Goal: Information Seeking & Learning: Learn about a topic

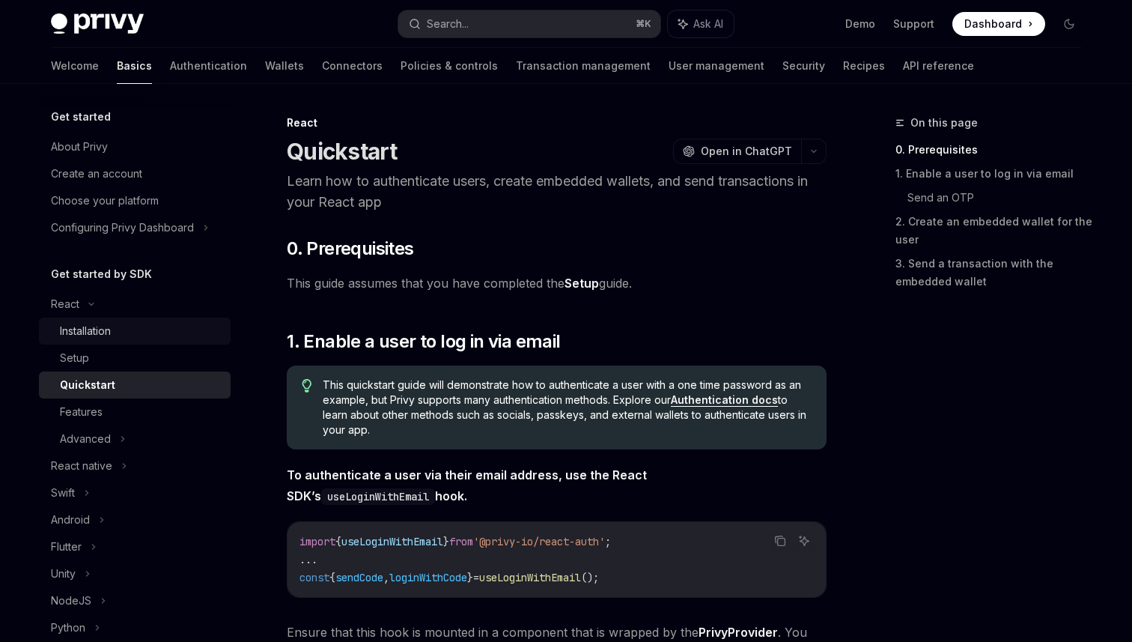
click at [143, 329] on div "Installation" at bounding box center [141, 331] width 162 height 18
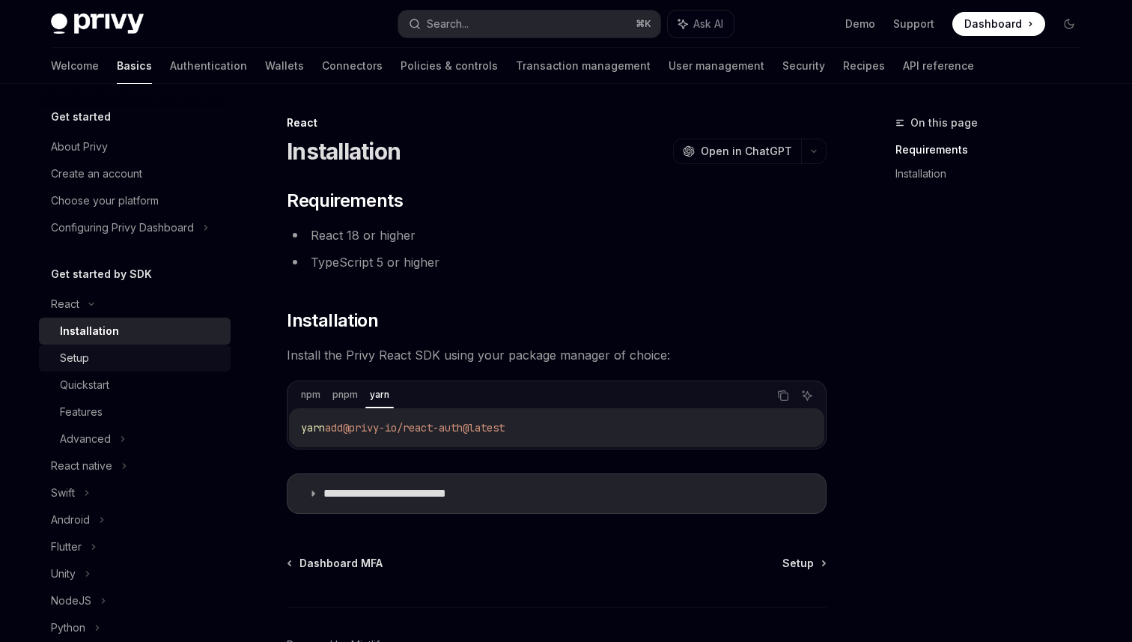
click at [139, 355] on div "Setup" at bounding box center [141, 358] width 162 height 18
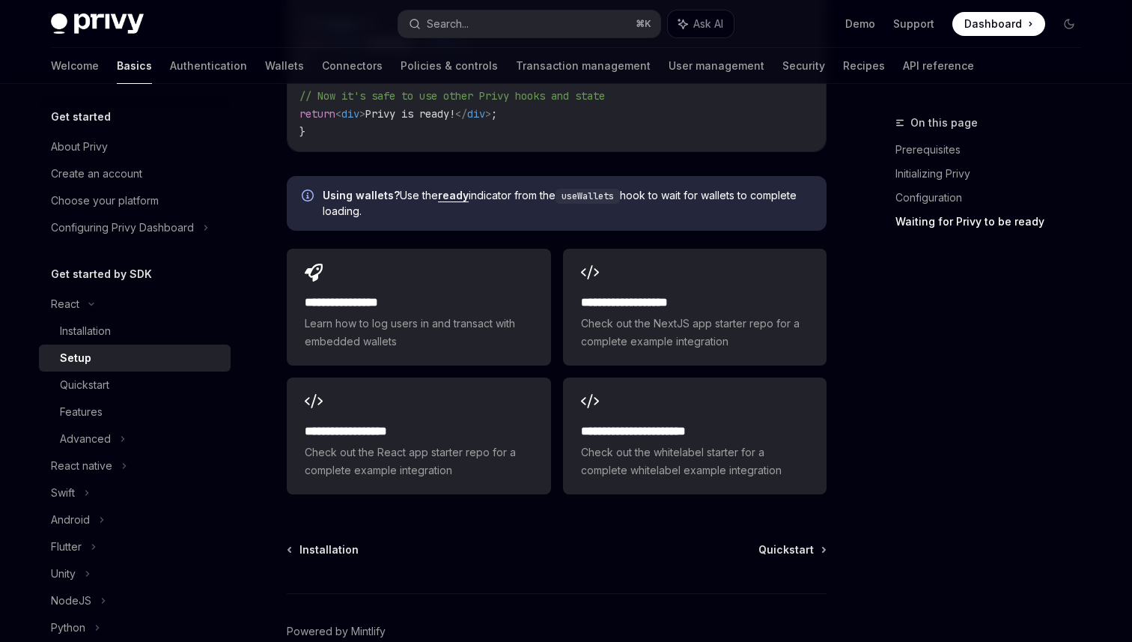
scroll to position [1818, 0]
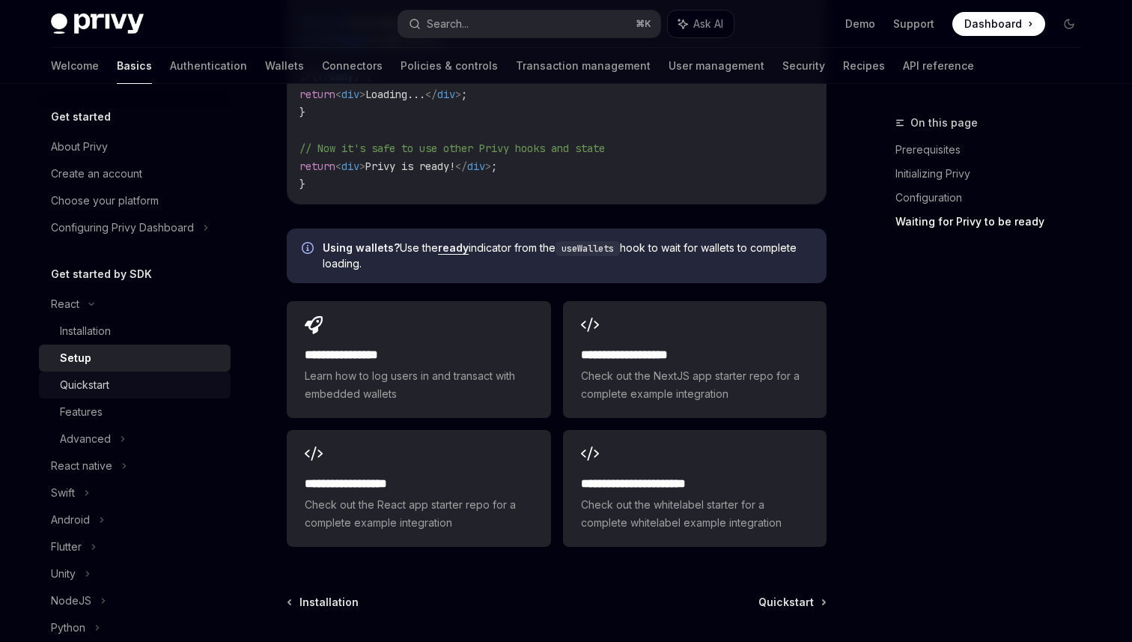
click at [119, 386] on div "Quickstart" at bounding box center [141, 385] width 162 height 18
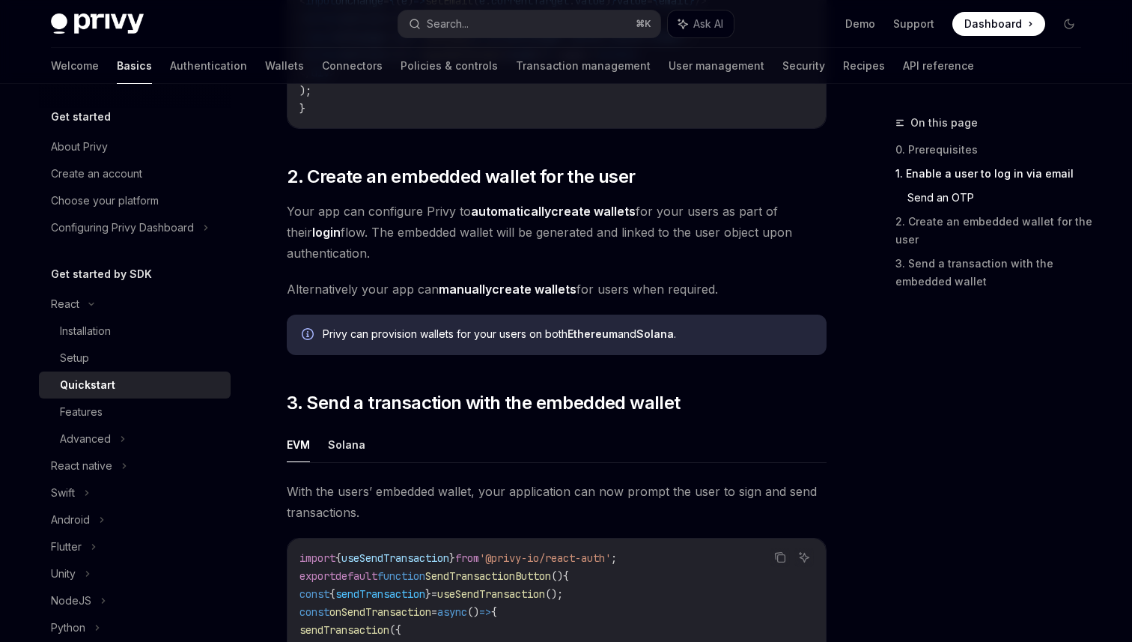
scroll to position [1011, 0]
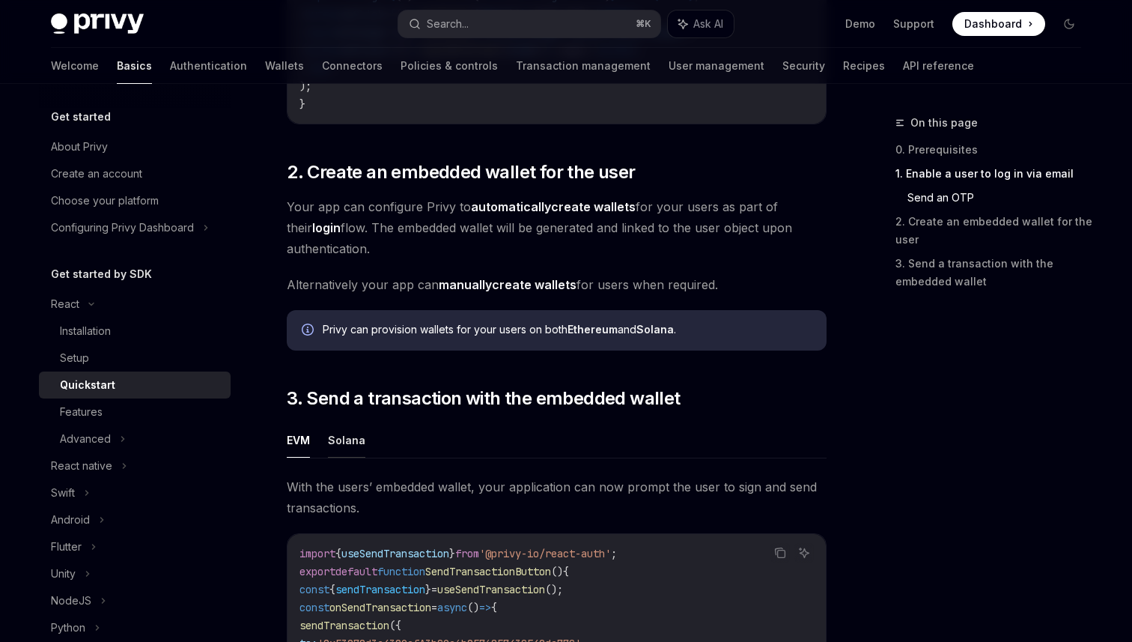
click at [346, 458] on button "Solana" at bounding box center [346, 439] width 37 height 35
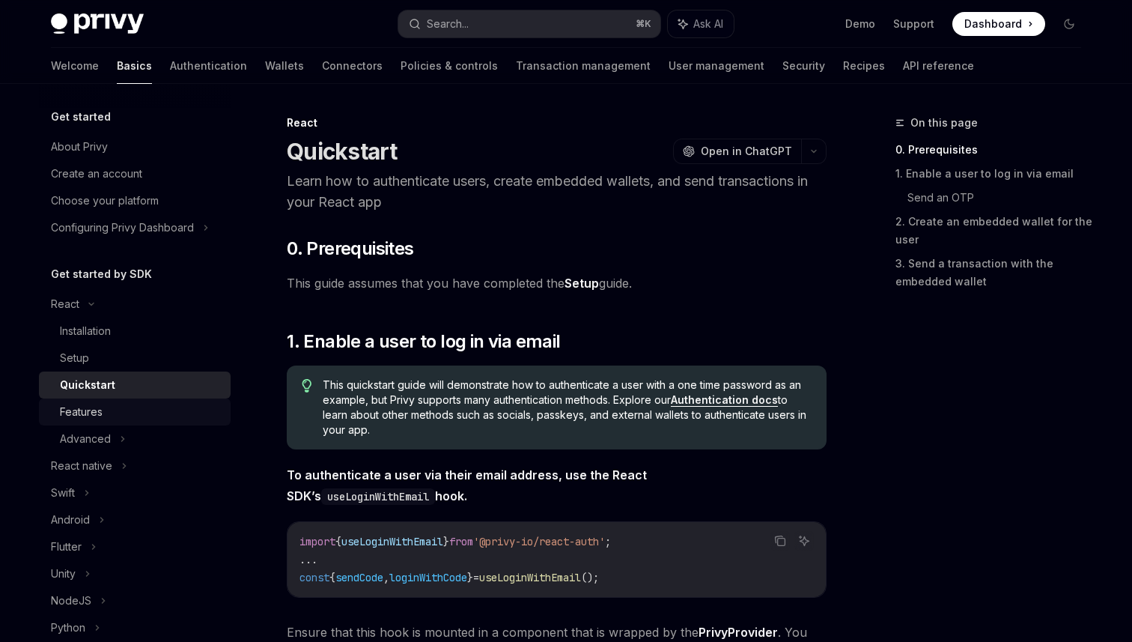
click at [112, 410] on div "Features" at bounding box center [141, 412] width 162 height 18
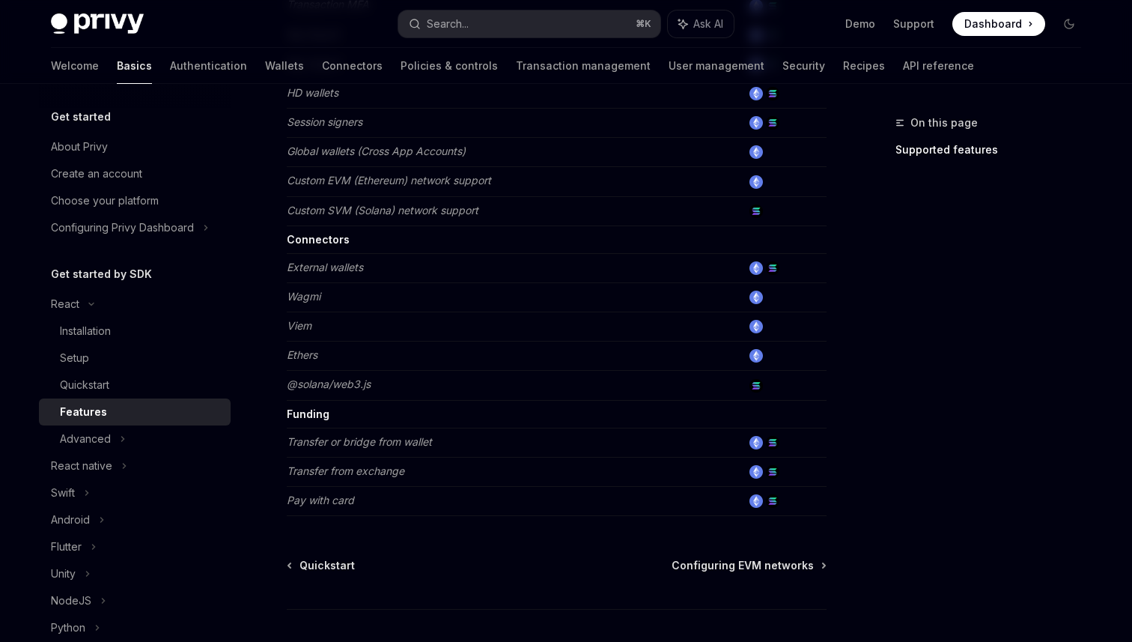
scroll to position [952, 0]
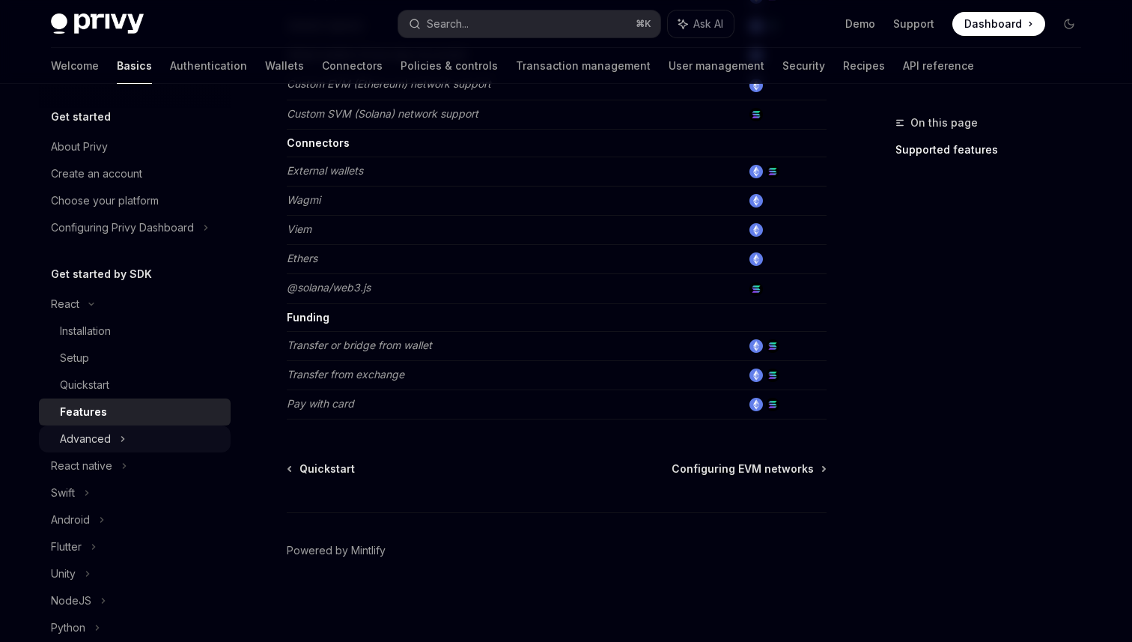
click at [121, 435] on icon at bounding box center [123, 439] width 6 height 18
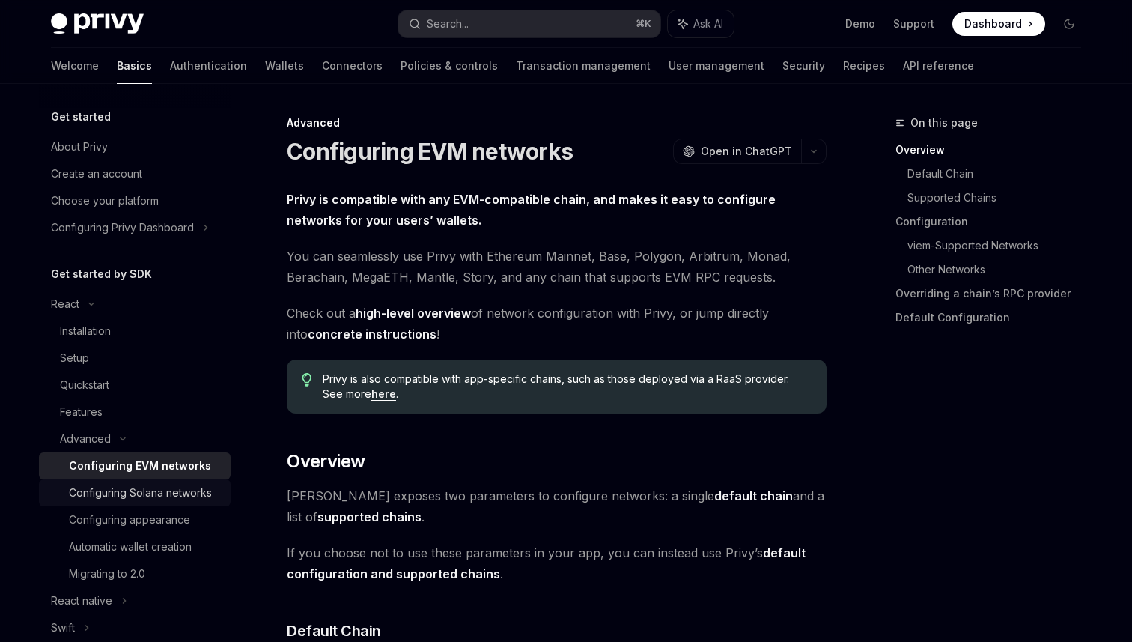
click at [147, 498] on div "Configuring Solana networks" at bounding box center [140, 493] width 143 height 18
type textarea "*"
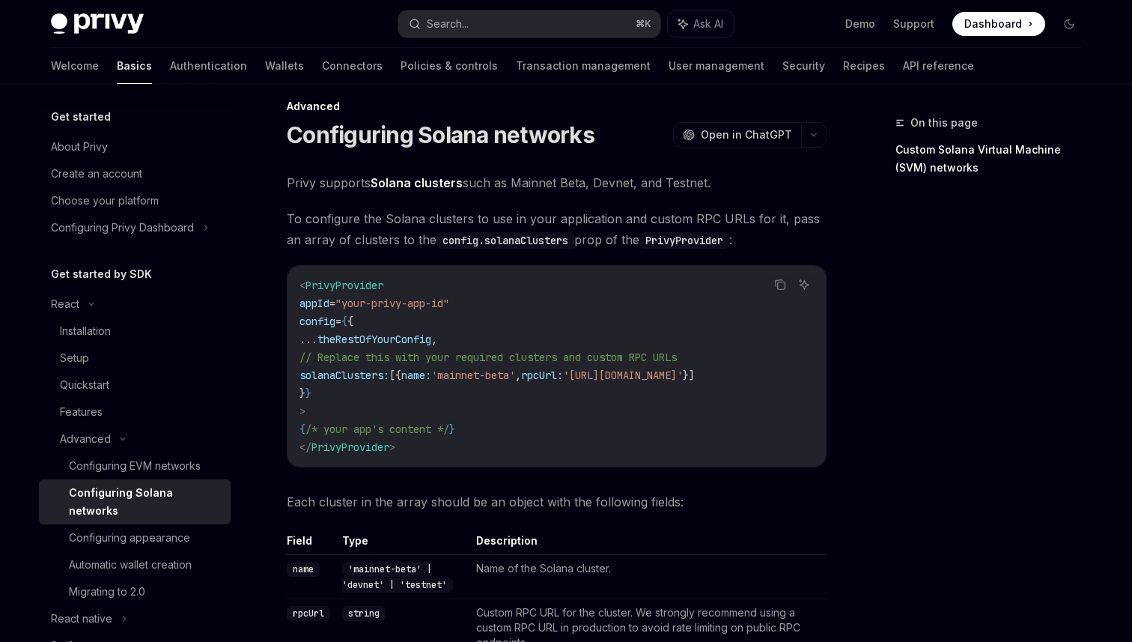
scroll to position [13, 0]
